Goal: Check status: Check status

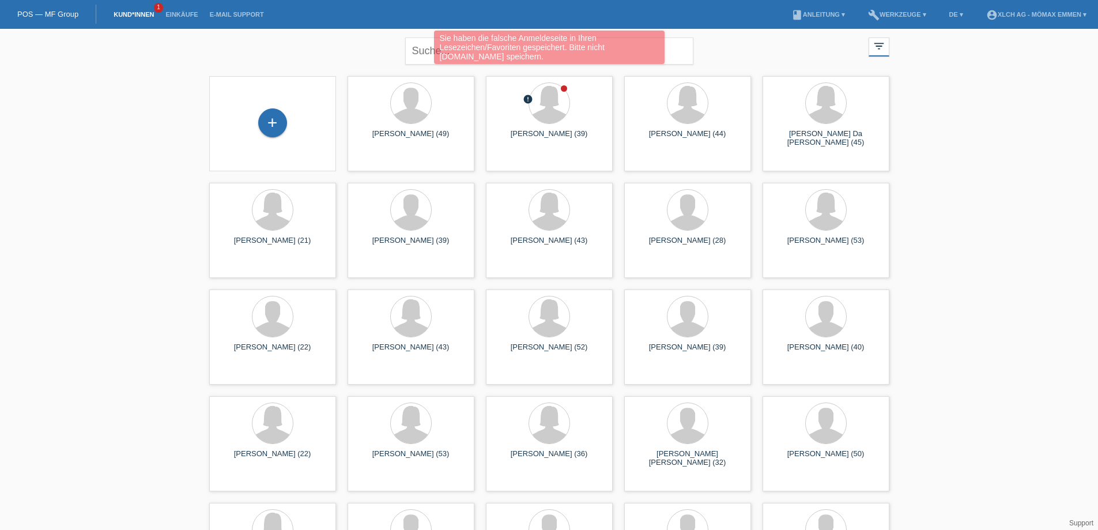
click at [431, 53] on div "Sie haben die falsche Anmeldeseite in Ihren Lesezeichen/Favoriten gespeichert. …" at bounding box center [549, 49] width 659 height 36
click at [428, 50] on div "Sie haben die falsche Anmeldeseite in Ihren Lesezeichen/Favoriten gespeichert. …" at bounding box center [549, 49] width 659 height 36
click at [448, 51] on div "Sie haben die falsche Anmeldeseite in Ihren Lesezeichen/Favoriten gespeichert. …" at bounding box center [549, 47] width 230 height 33
click at [501, 50] on div "Sie haben die falsche Anmeldeseite in Ihren Lesezeichen/Favoriten gespeichert. …" at bounding box center [549, 47] width 230 height 33
drag, startPoint x: 583, startPoint y: 50, endPoint x: 602, endPoint y: 47, distance: 19.2
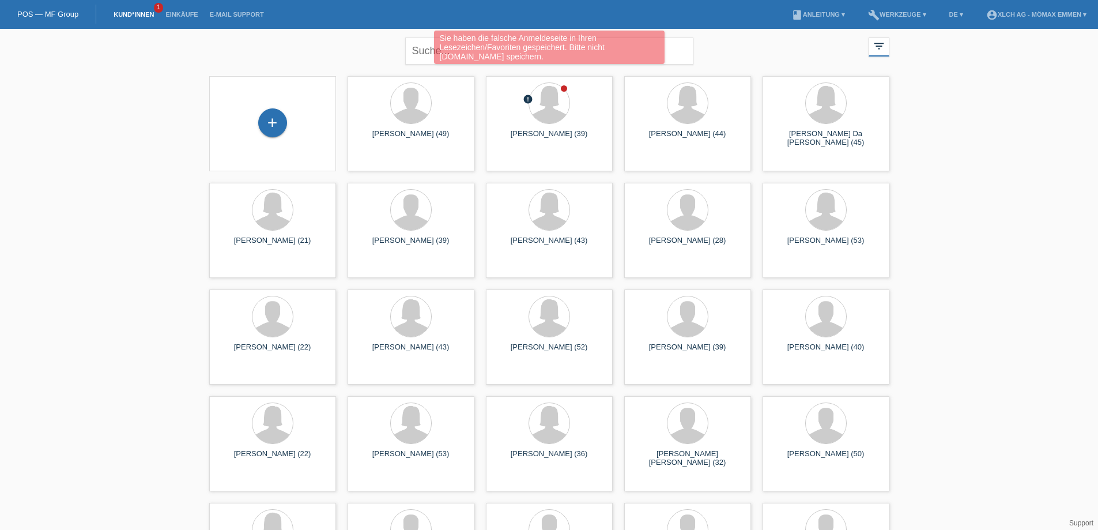
click at [584, 50] on div "Sie haben die falsche Anmeldeseite in Ihren Lesezeichen/Favoriten gespeichert. …" at bounding box center [549, 47] width 230 height 33
click at [677, 47] on div "Sie haben die falsche Anmeldeseite in Ihren Lesezeichen/Favoriten gespeichert. …" at bounding box center [549, 49] width 659 height 36
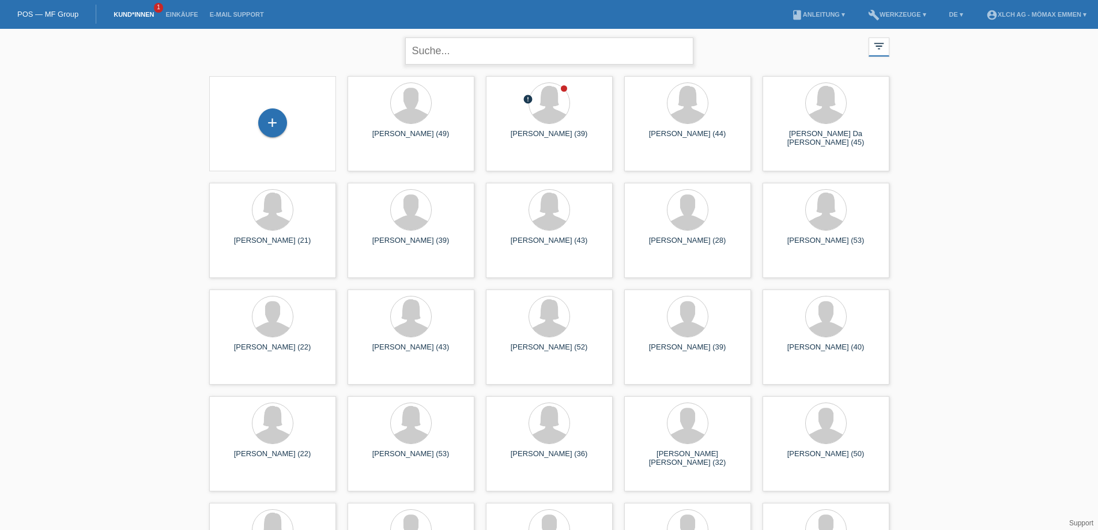
click at [432, 48] on input "text" at bounding box center [549, 50] width 288 height 27
type input "G"
type input "GIUS"
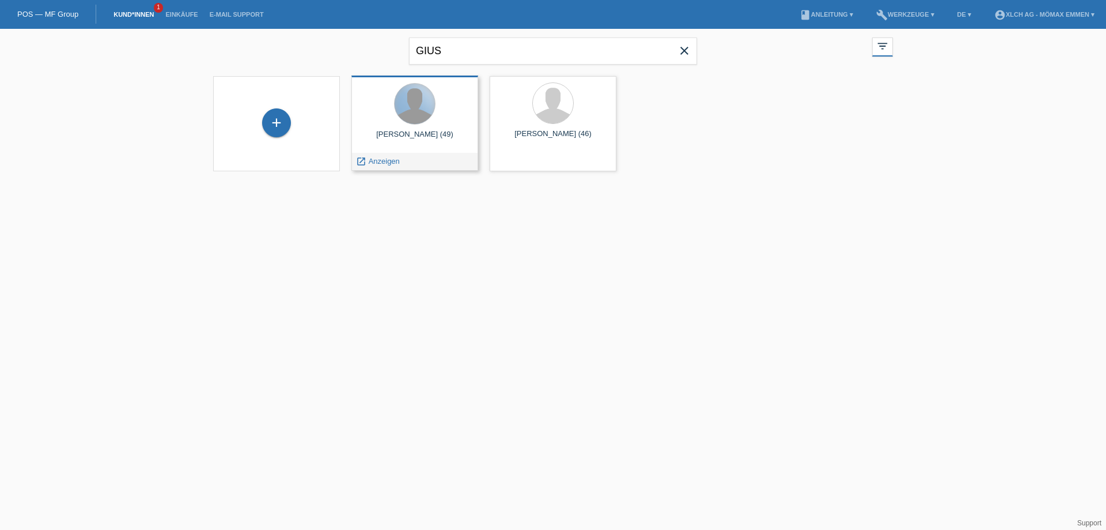
click at [422, 107] on div at bounding box center [415, 104] width 40 height 40
click at [389, 162] on span "Anzeigen" at bounding box center [384, 161] width 31 height 9
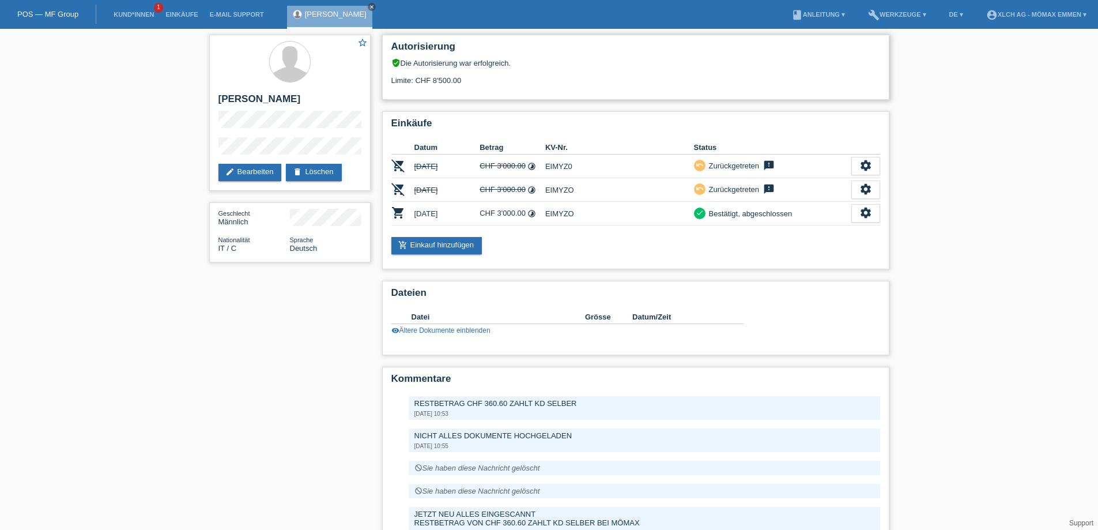
click at [472, 39] on div "Autorisierung verified_user Die Autorisierung war erfolgreich. Limite: CHF 8'50…" at bounding box center [635, 67] width 507 height 65
drag, startPoint x: 407, startPoint y: 85, endPoint x: 457, endPoint y: 78, distance: 50.0
click at [459, 78] on div "Autorisierung verified_user Die Autorisierung war erfolgreich. Limite: CHF 8'50…" at bounding box center [635, 67] width 507 height 65
drag, startPoint x: 433, startPoint y: 78, endPoint x: 474, endPoint y: 80, distance: 40.3
click at [474, 80] on div "Limite: CHF 8'500.00" at bounding box center [635, 75] width 489 height 17
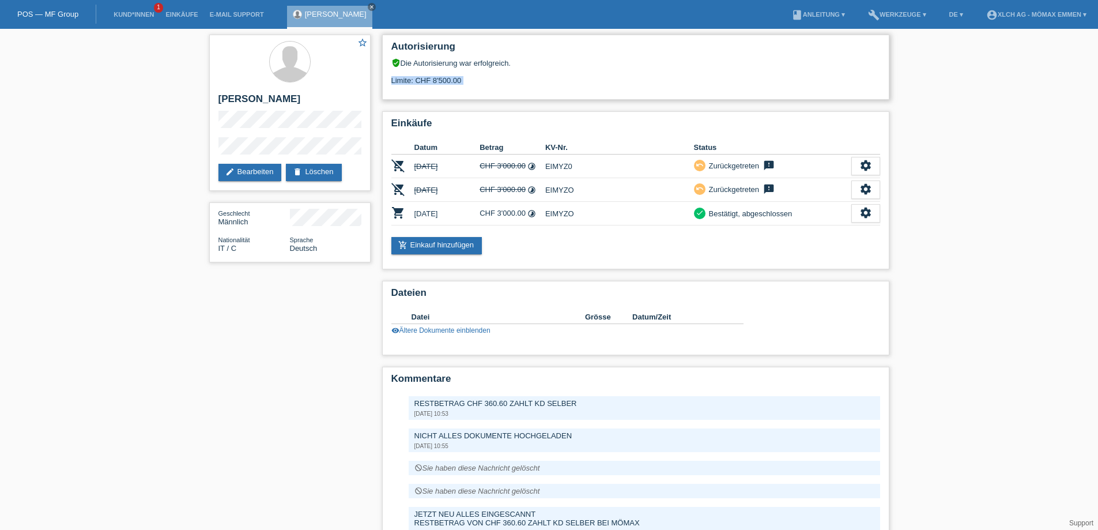
click at [515, 78] on div "Limite: CHF 8'500.00" at bounding box center [635, 75] width 489 height 17
drag, startPoint x: 430, startPoint y: 76, endPoint x: 475, endPoint y: 78, distance: 44.4
click at [475, 78] on div "Limite: CHF 8'500.00" at bounding box center [635, 75] width 489 height 17
click at [472, 84] on div "Limite: CHF 8'500.00" at bounding box center [635, 75] width 489 height 17
drag, startPoint x: 418, startPoint y: 80, endPoint x: 463, endPoint y: 82, distance: 44.4
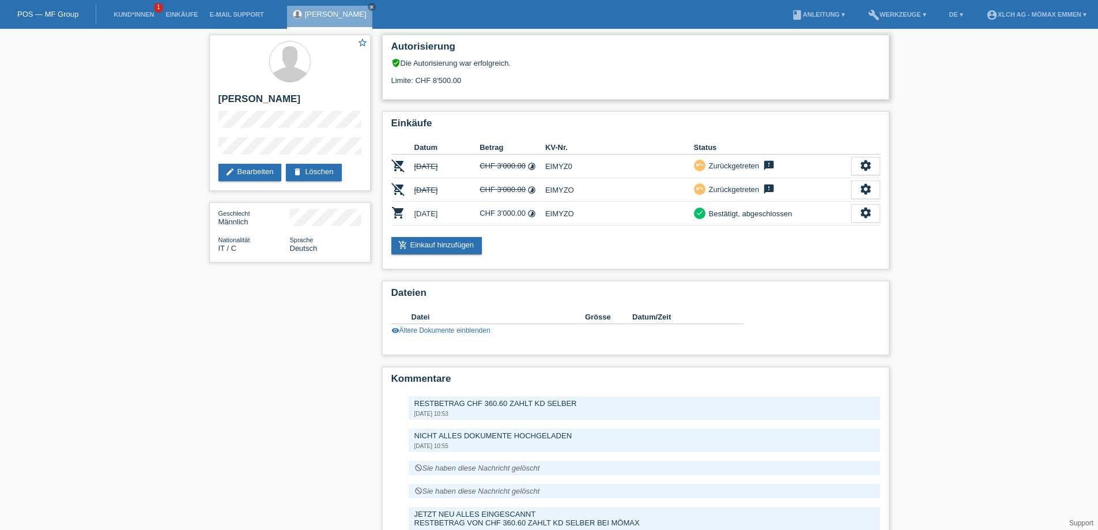
click at [463, 82] on div "Limite: CHF 8'500.00" at bounding box center [635, 75] width 489 height 17
